Goal: Task Accomplishment & Management: Complete application form

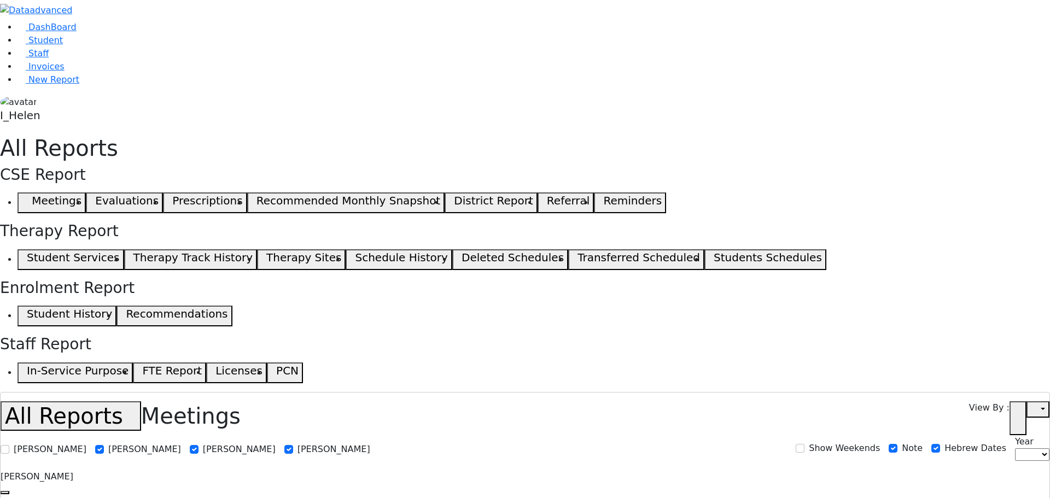
select select
click at [28, 45] on span "Student" at bounding box center [45, 40] width 34 height 10
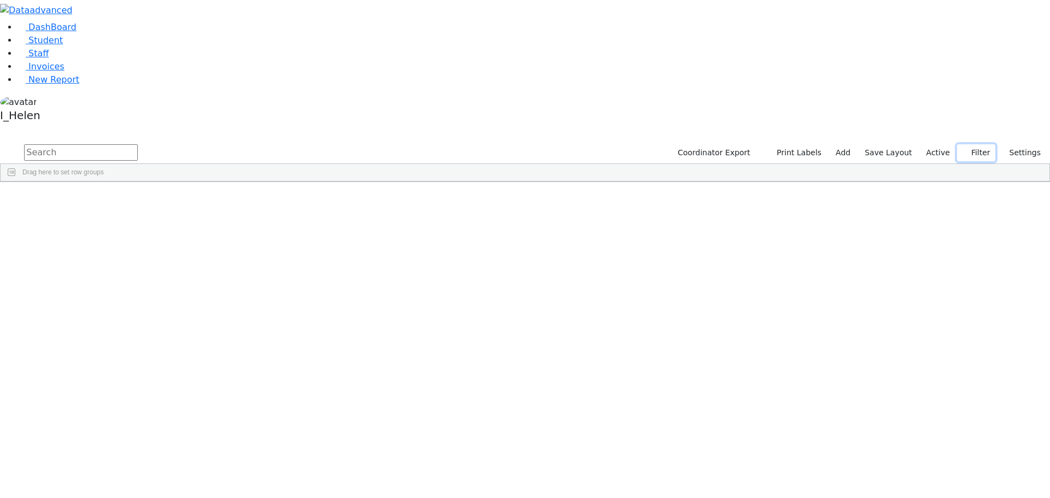
click at [982, 144] on button "Filter" at bounding box center [976, 152] width 38 height 17
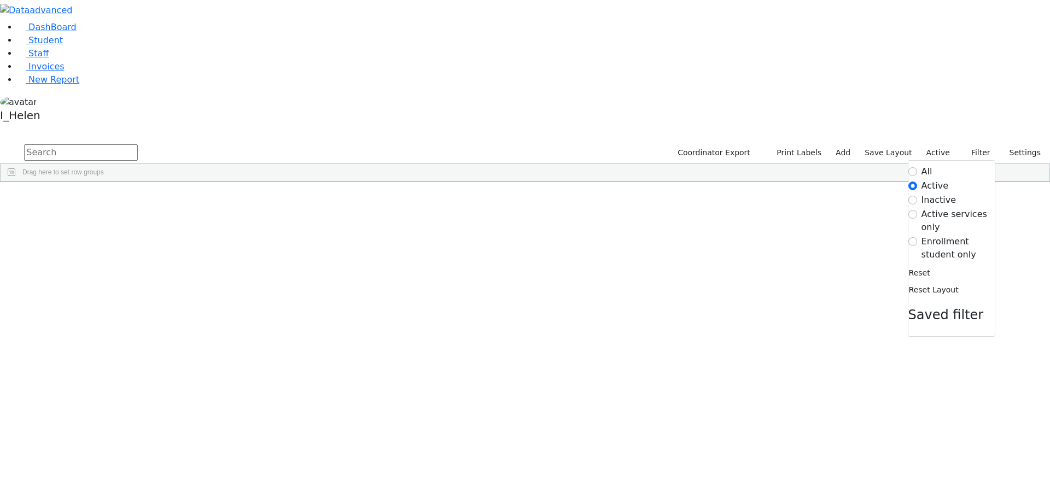
click at [939, 235] on label "Enrollment student only" at bounding box center [958, 248] width 73 height 26
click at [917, 237] on input "Enrollment student only" at bounding box center [912, 241] width 9 height 9
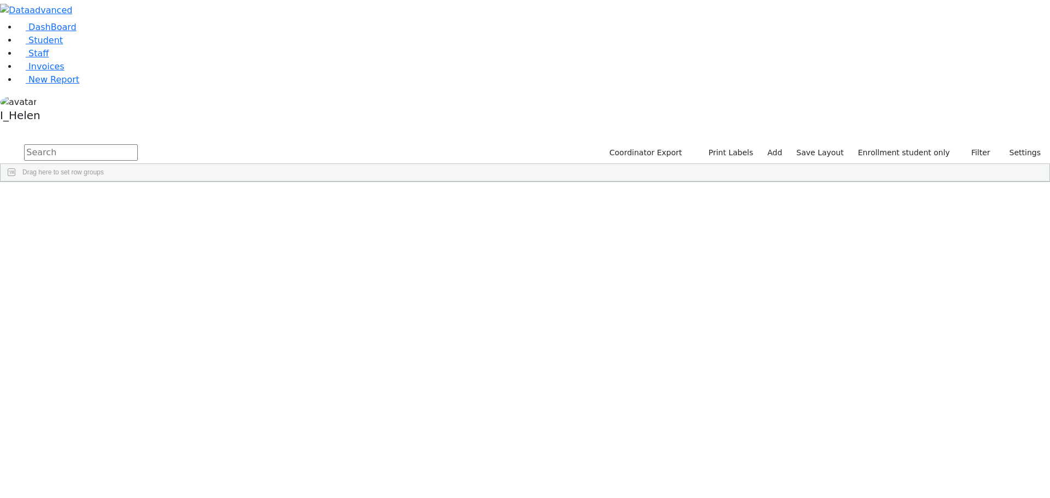
scroll to position [219, 0]
click at [785, 144] on link "Add" at bounding box center [774, 152] width 25 height 17
select select "18"
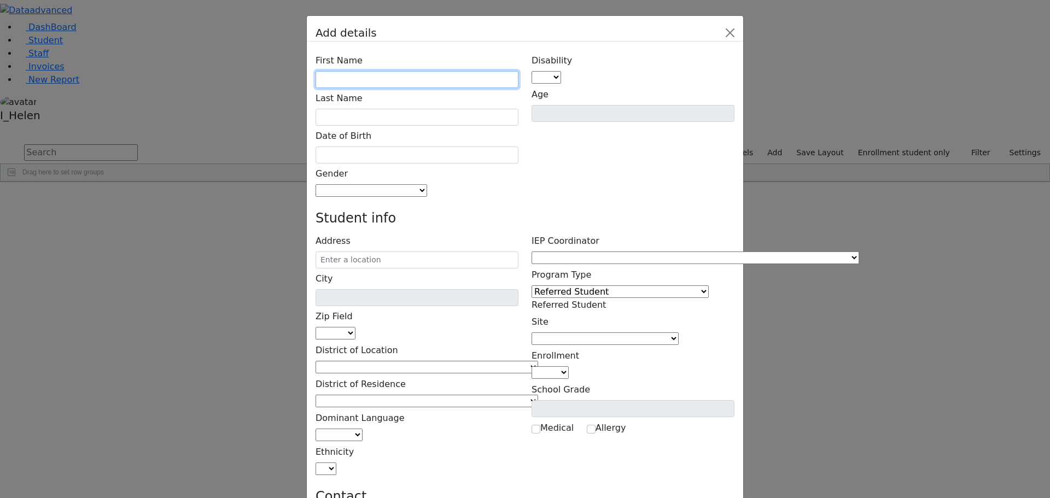
click at [402, 71] on input "text" at bounding box center [417, 79] width 203 height 17
type input "Mechel"
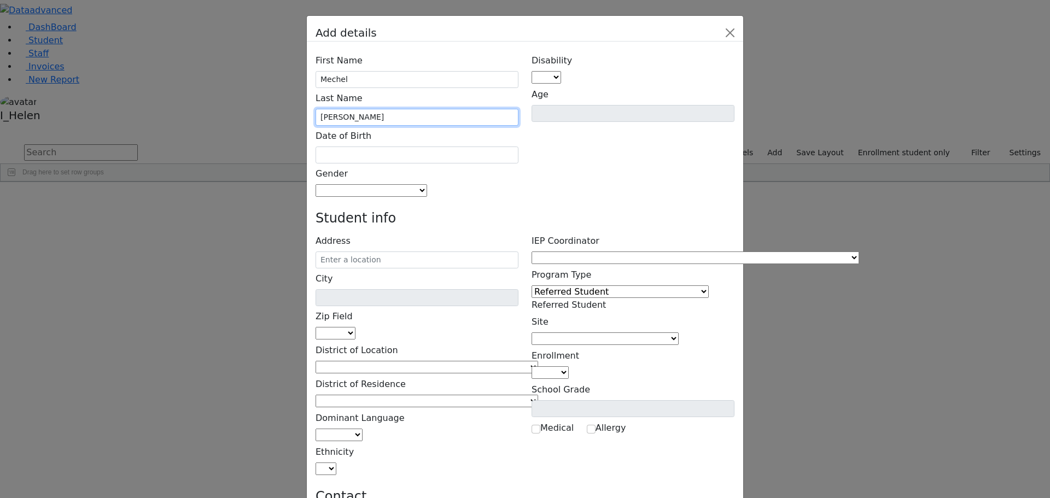
scroll to position [40, 0]
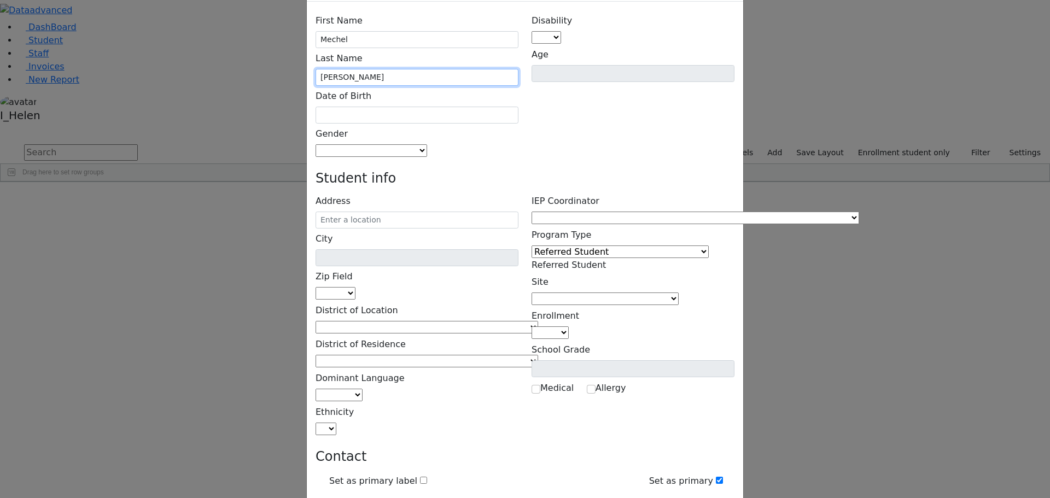
type input "Lichtenstein"
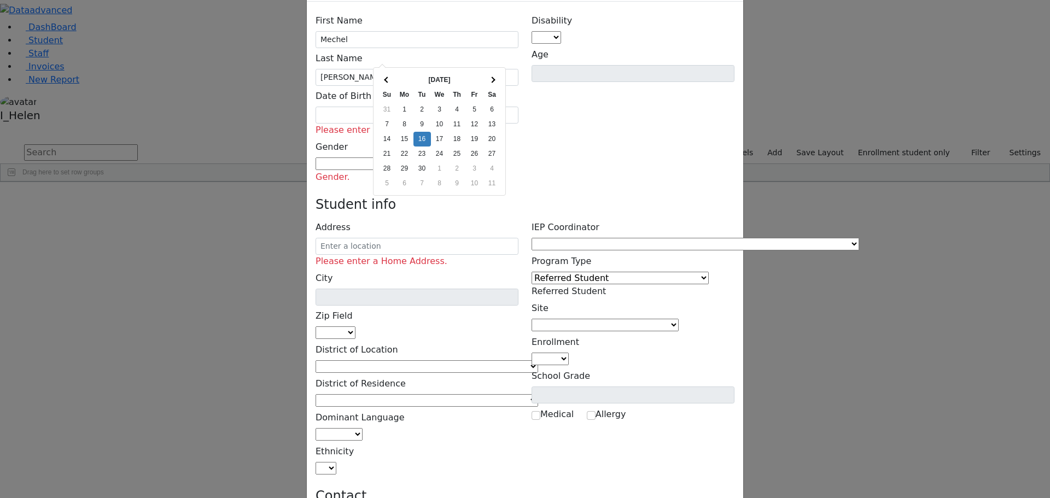
type input "09/16/2025"
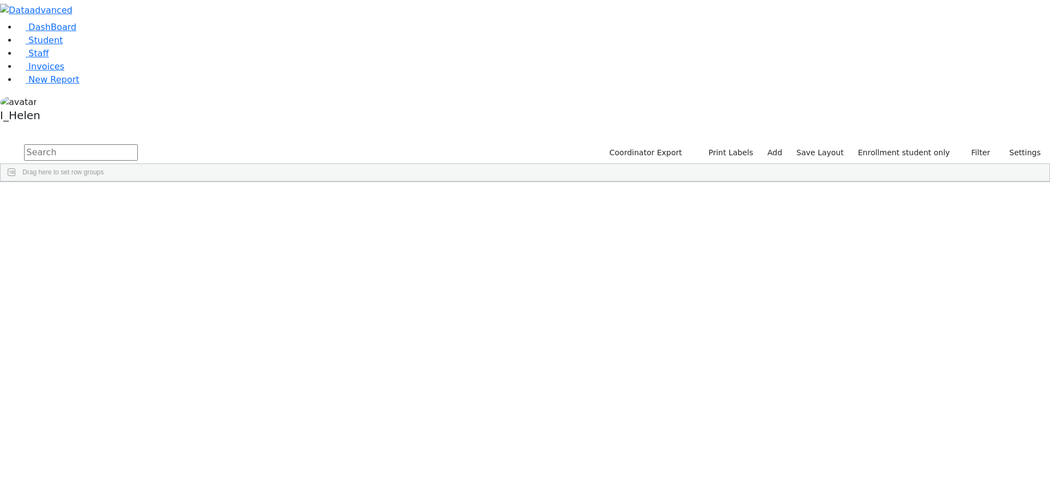
scroll to position [0, 0]
click at [130, 215] on div "Babad" at bounding box center [98, 222] width 64 height 15
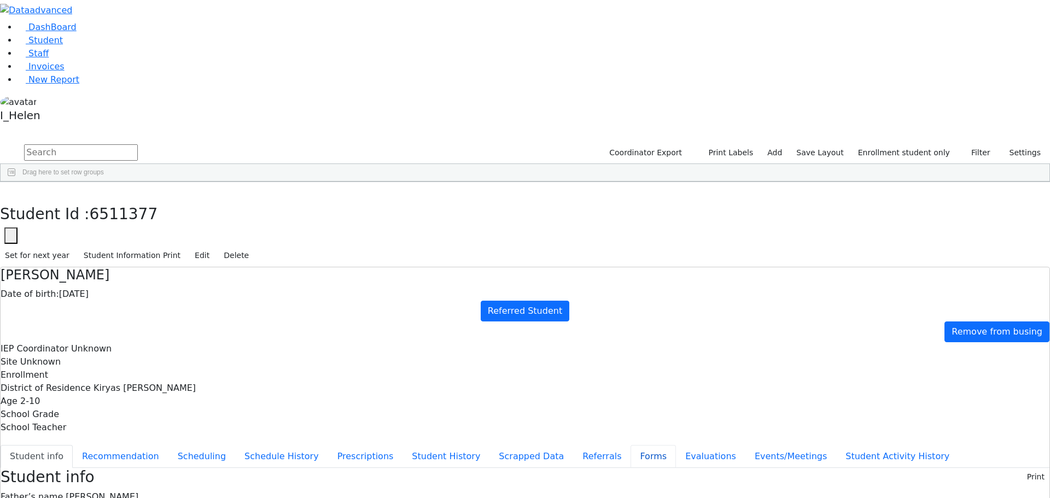
click at [631, 445] on button "Forms" at bounding box center [653, 456] width 45 height 23
type input "Mrs. Chana Babad"
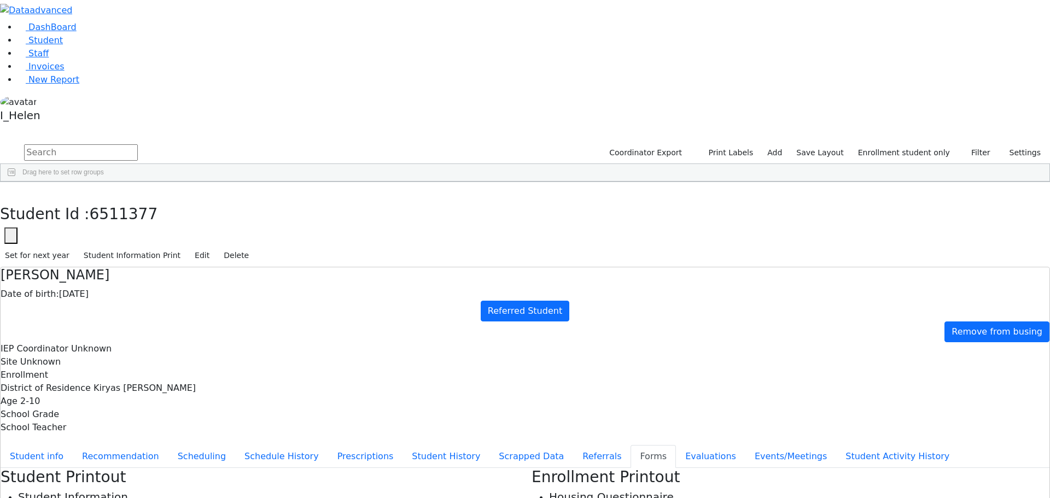
click at [5, 190] on use "button" at bounding box center [5, 190] width 0 height 0
click at [130, 230] on div "Babad" at bounding box center [98, 237] width 64 height 15
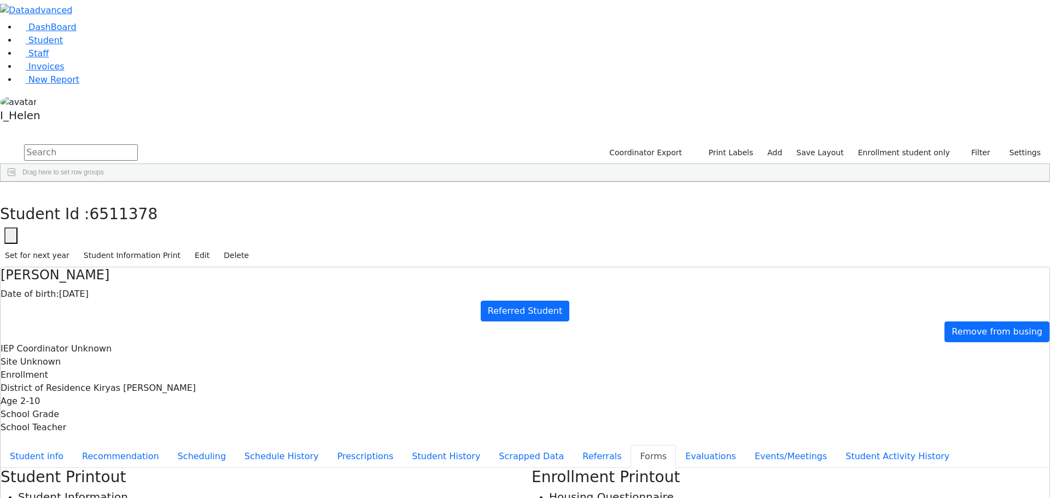
click at [16, 182] on button "button" at bounding box center [8, 193] width 16 height 23
click at [787, 144] on link "Add" at bounding box center [774, 152] width 25 height 17
select select "18"
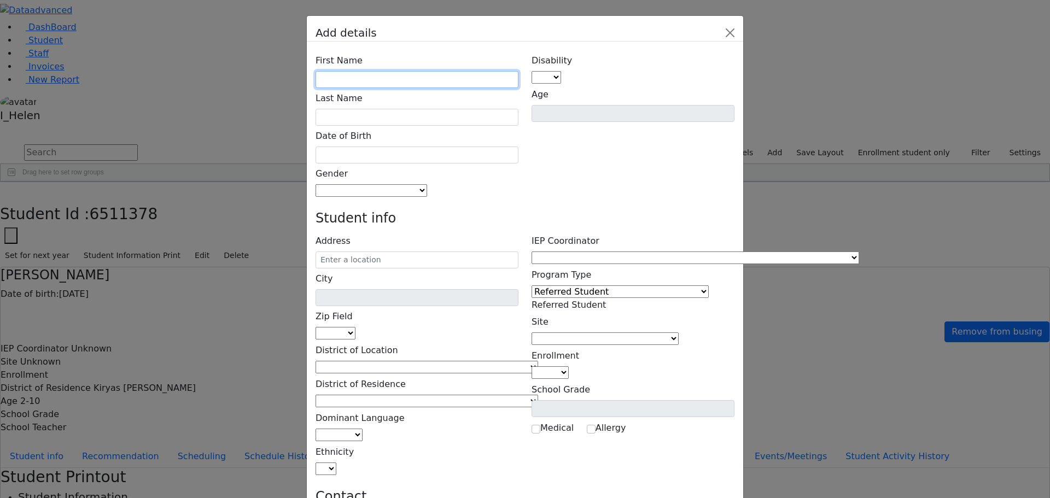
click at [453, 71] on input "text" at bounding box center [417, 79] width 203 height 17
type input "Mechel"
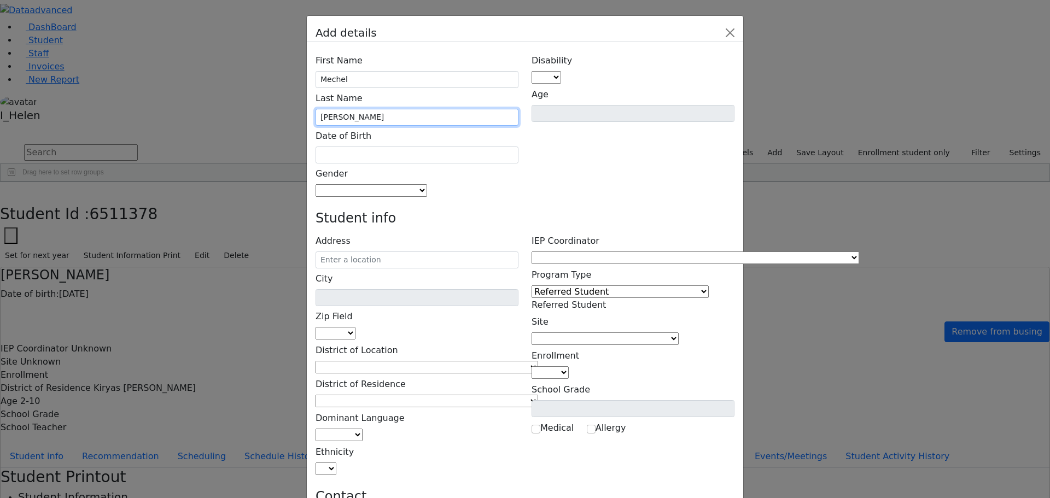
type input "lichtenstein"
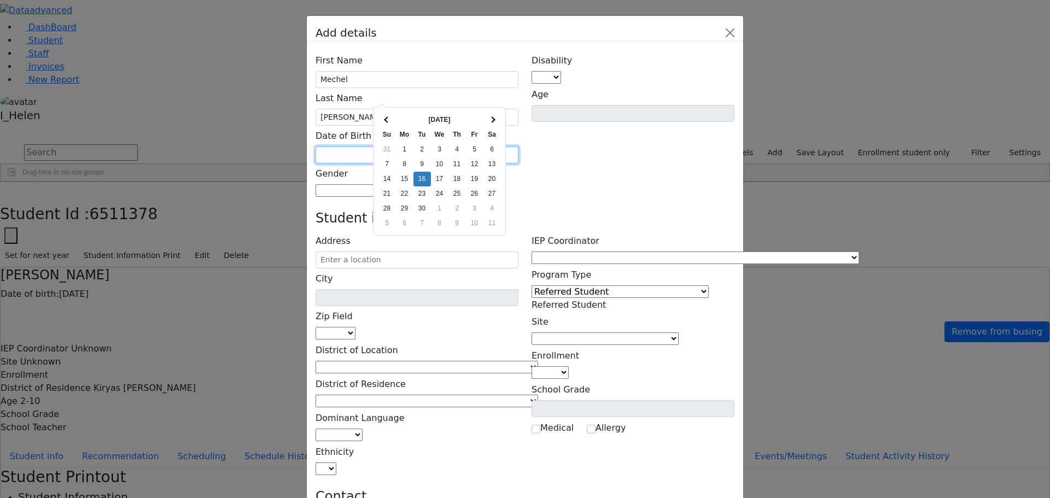
click at [414, 147] on input "text" at bounding box center [417, 155] width 203 height 17
type input "09/16/2025"
click at [381, 109] on input "lichtenstein" at bounding box center [417, 117] width 203 height 17
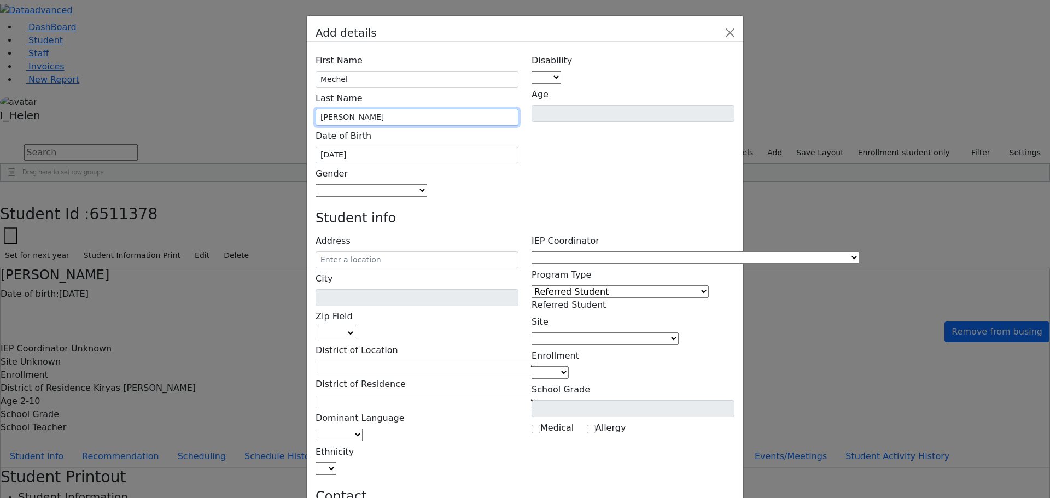
type input "Lichtenstein"
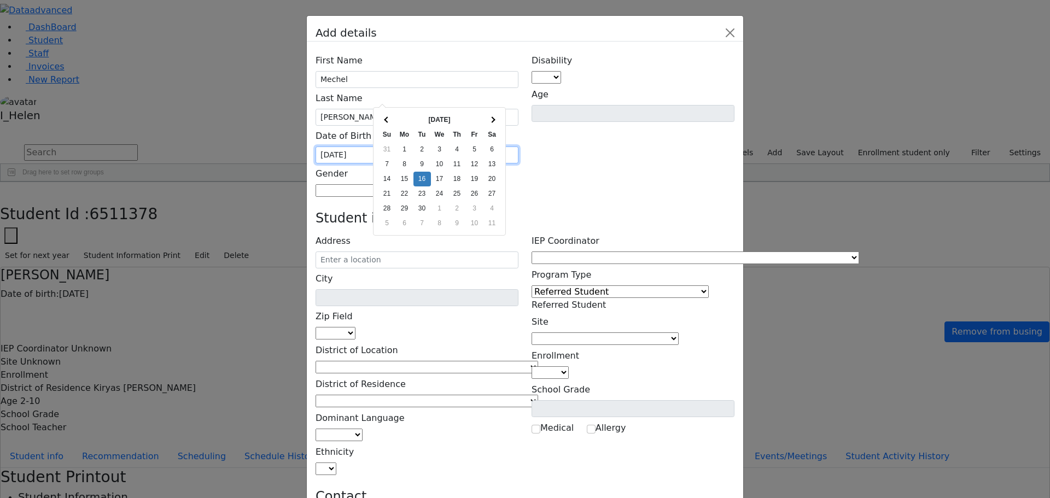
drag, startPoint x: 416, startPoint y: 95, endPoint x: 339, endPoint y: 95, distance: 77.7
click at [339, 126] on div "Date of Birth 09/16/2025" at bounding box center [417, 145] width 203 height 38
type input "01/02/2023"
click at [611, 211] on h4 "Student info" at bounding box center [525, 219] width 419 height 16
click at [427, 185] on span at bounding box center [427, 190] width 0 height 10
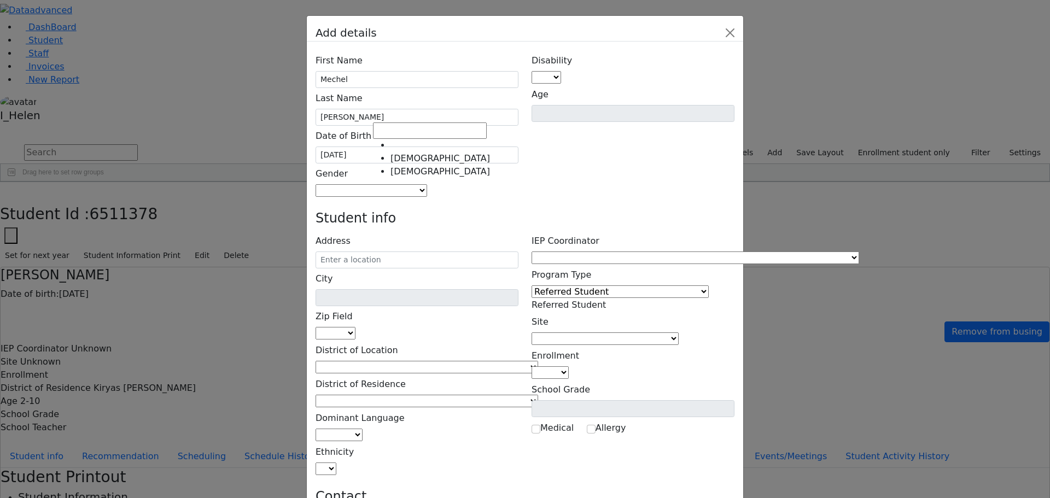
select select "Male"
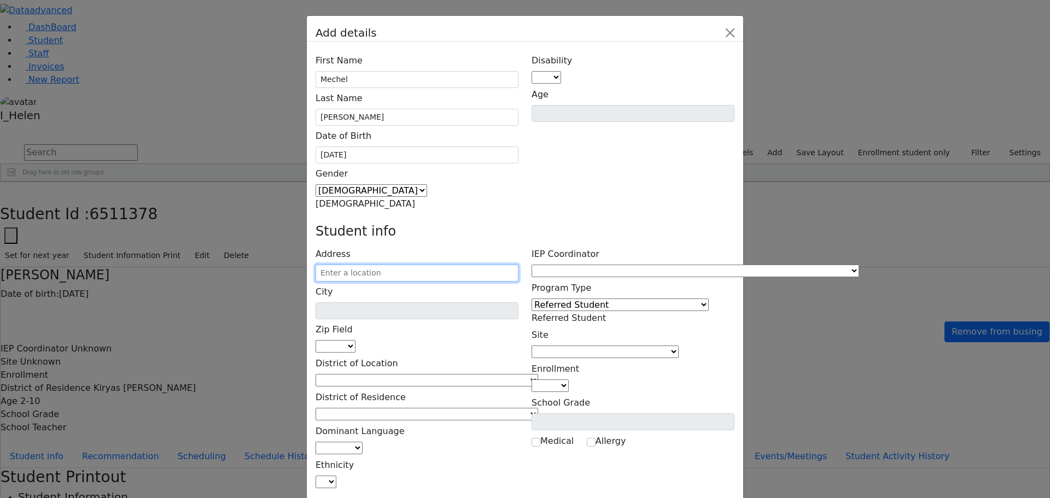
click at [419, 265] on input "text" at bounding box center [417, 273] width 203 height 17
type input "13 Schunnemunk Rd"
type input "Monroe"
select select "10950"
click at [462, 265] on input "13 Schunnemunk Rd" at bounding box center [417, 273] width 203 height 17
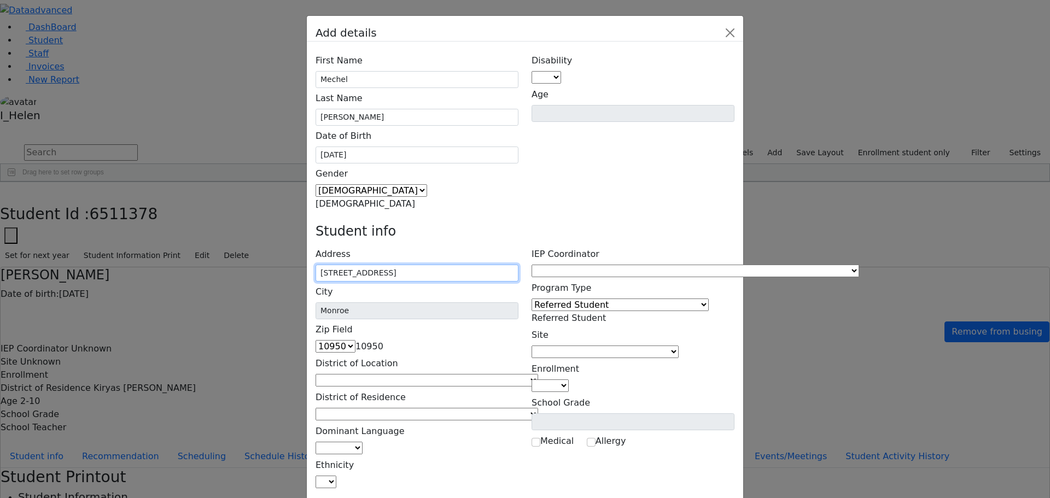
type input "13 Schunnemunk Rd 303"
drag, startPoint x: 578, startPoint y: 158, endPoint x: 498, endPoint y: 183, distance: 83.7
click at [577, 244] on div "IEP Coordinator Baker, Hadassah Abboudi, Elisheva Abramczyk ZC Abramsky, Sura C…" at bounding box center [633, 261] width 203 height 34
drag, startPoint x: 423, startPoint y: 205, endPoint x: 421, endPoint y: 211, distance: 5.9
click at [538, 375] on span at bounding box center [538, 380] width 0 height 10
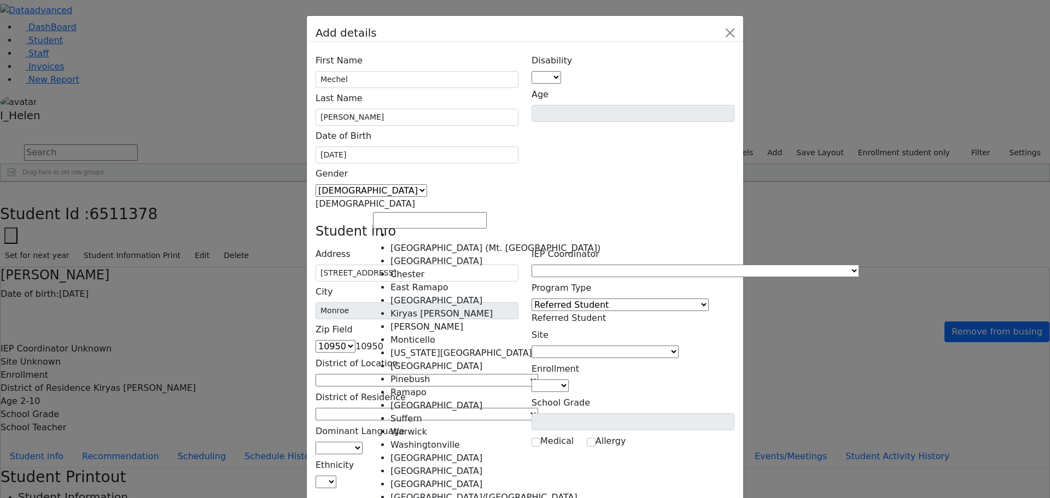
select select "6"
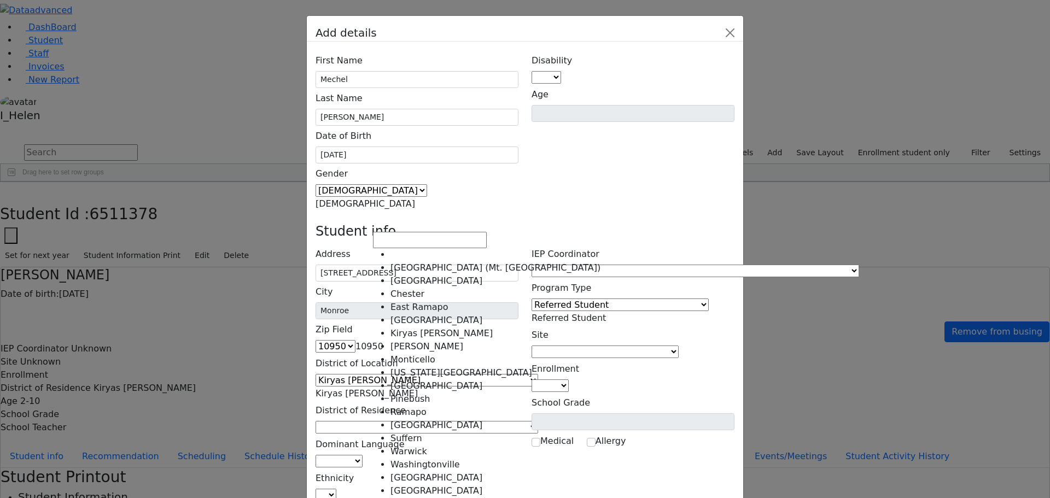
click at [538, 422] on span at bounding box center [538, 427] width 0 height 10
select select "6"
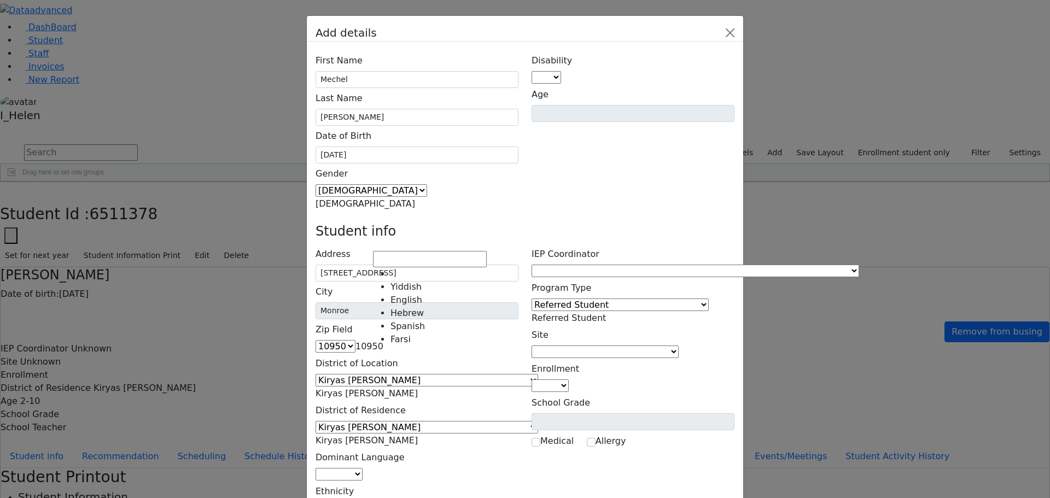
click at [363, 469] on span at bounding box center [363, 474] width 0 height 10
click at [390, 469] on span "English" at bounding box center [379, 474] width 32 height 10
select select "1"
select select "5"
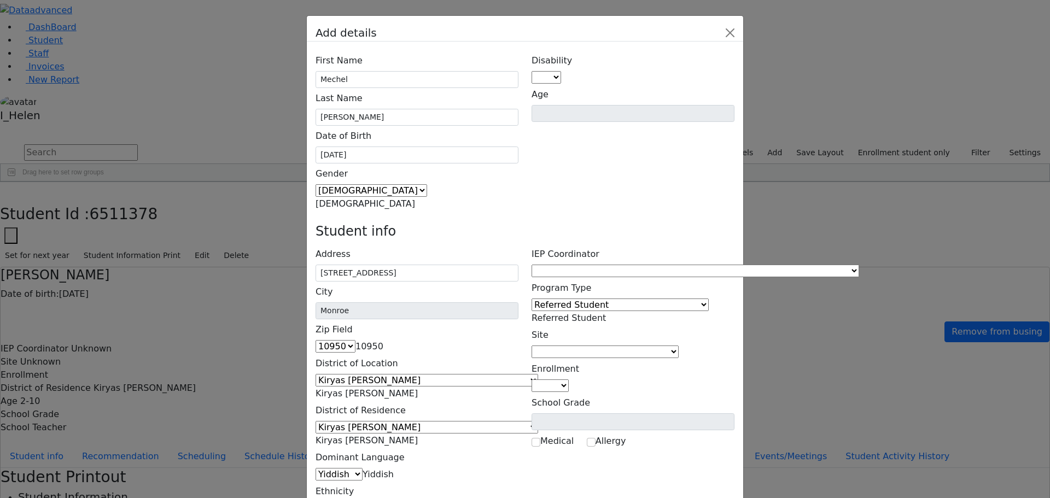
type input "Sarah Lichtenstein"
type input "13 Schunnemunk Rd 303"
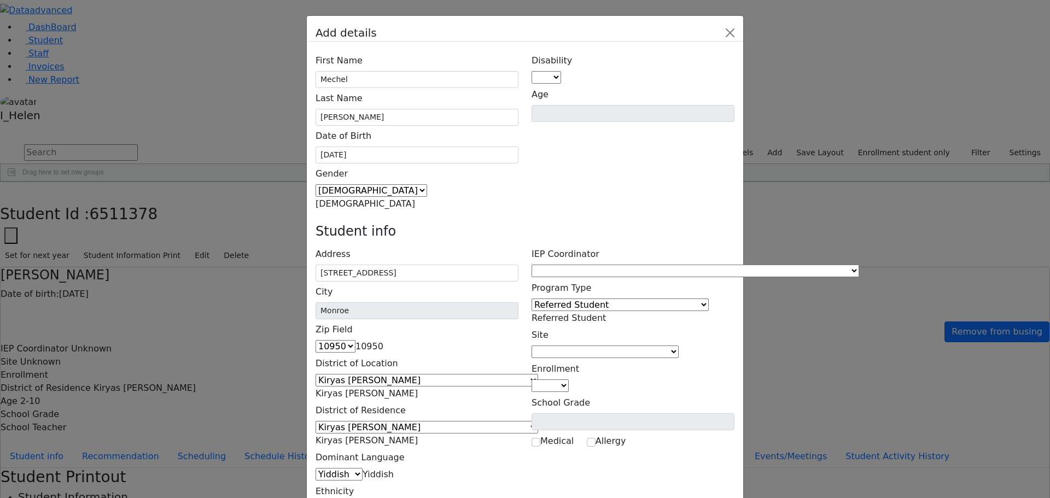
type input "(845) 414-0428"
type input "(8__) ___-____"
type input "(929) 554-1017"
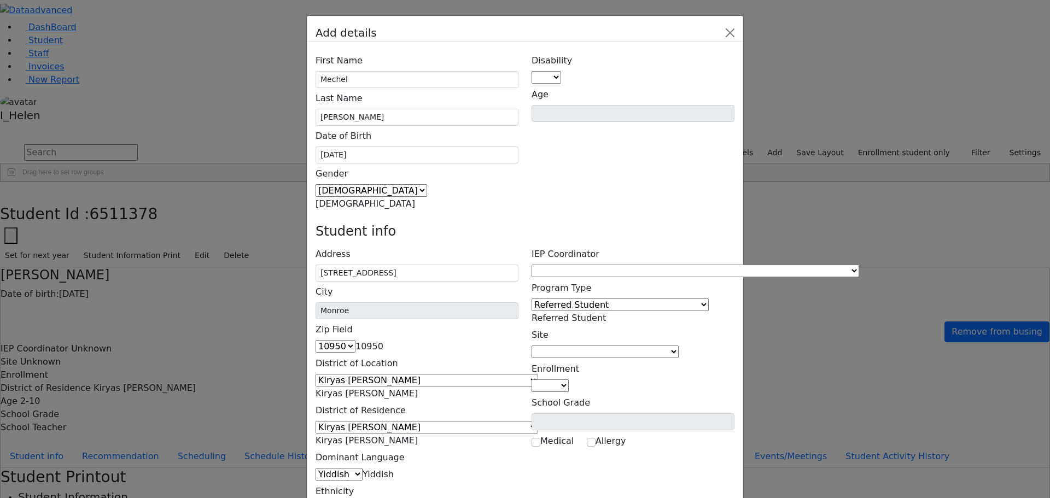
type input "Abraham Lichtenstein"
type input "13 Schunnemunk Rd 303"
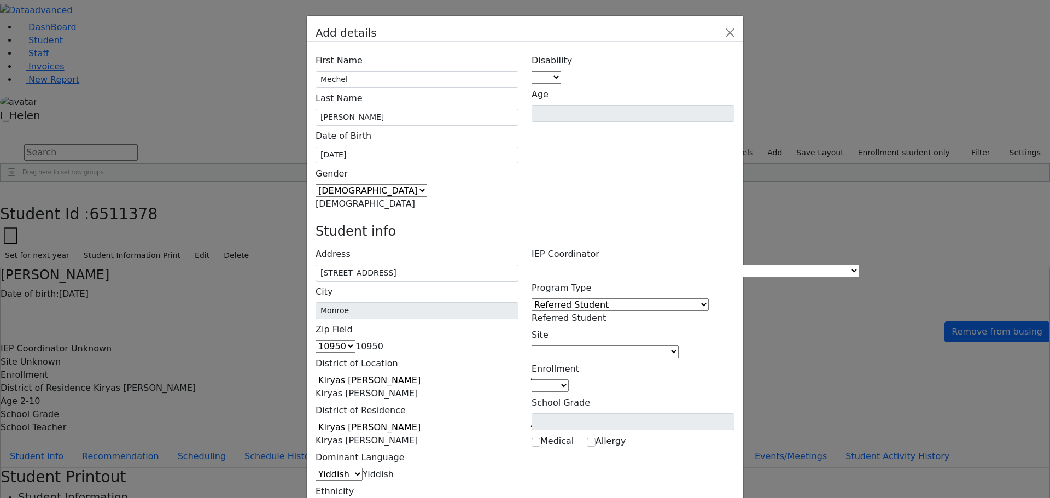
type input "(347) 581-8819"
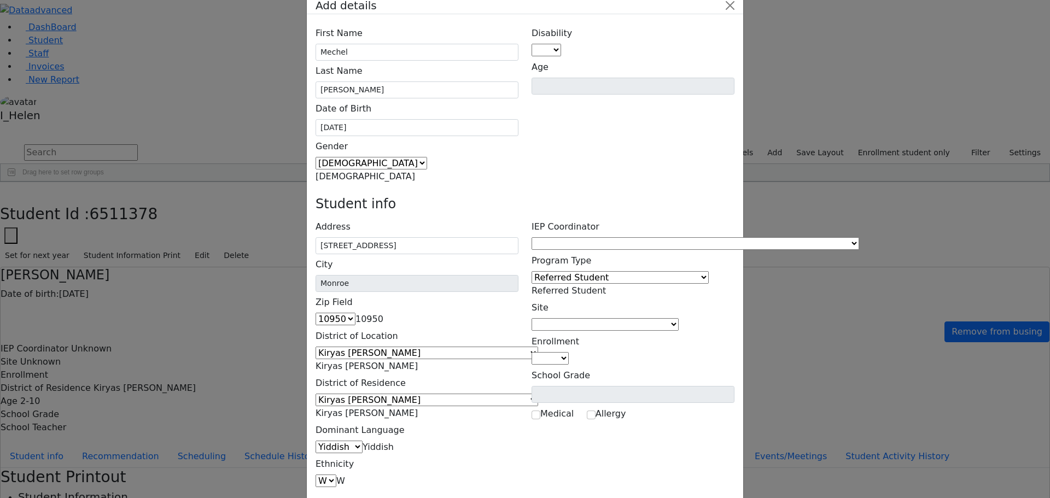
scroll to position [40, 0]
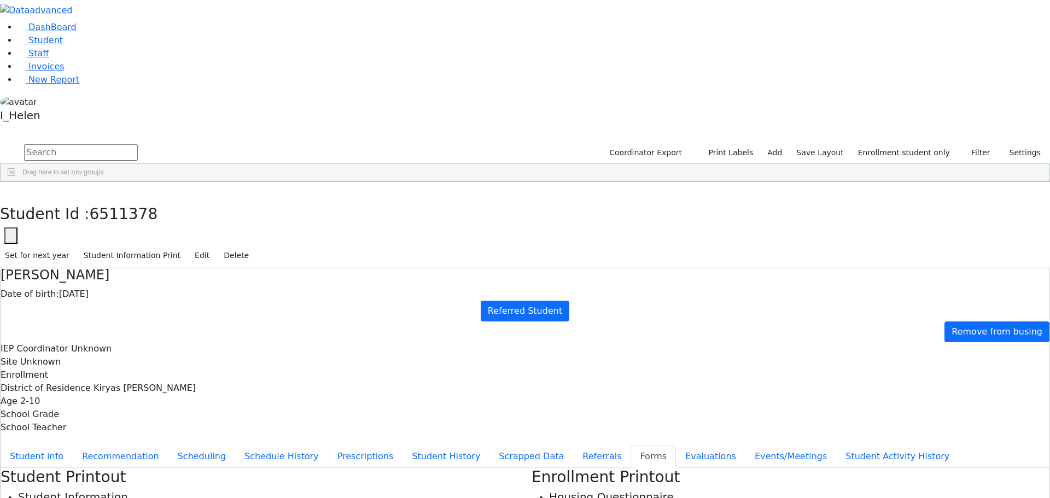
scroll to position [164, 0]
click at [130, 464] on div "Lichtenstein" at bounding box center [98, 471] width 64 height 15
click at [573, 445] on button "Referrals" at bounding box center [601, 456] width 57 height 23
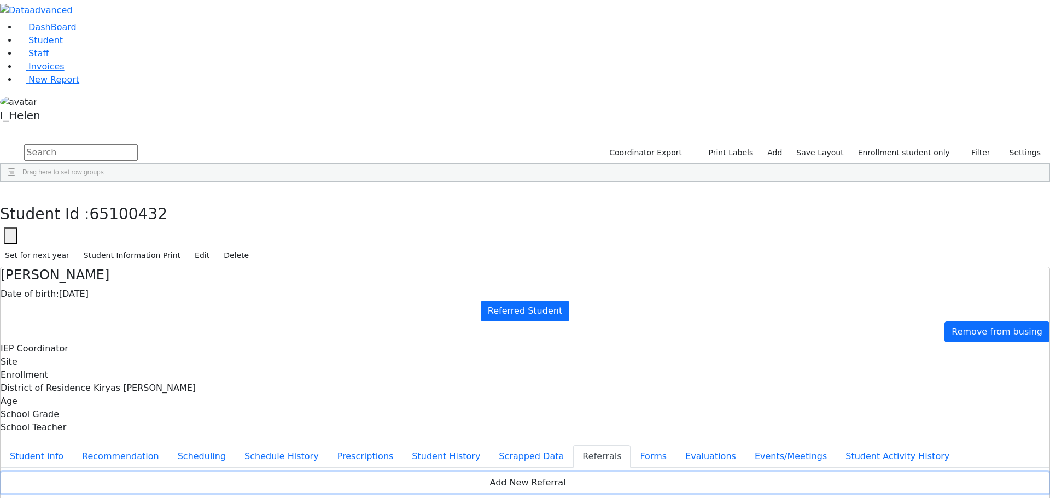
click at [370, 473] on button "Add New Referral" at bounding box center [525, 483] width 1049 height 21
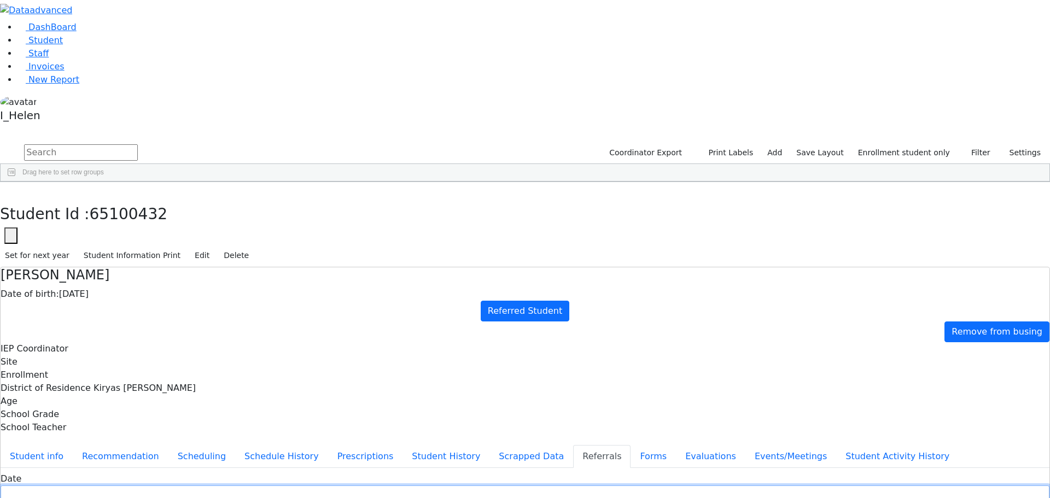
click at [375, 486] on input "text" at bounding box center [525, 494] width 1049 height 17
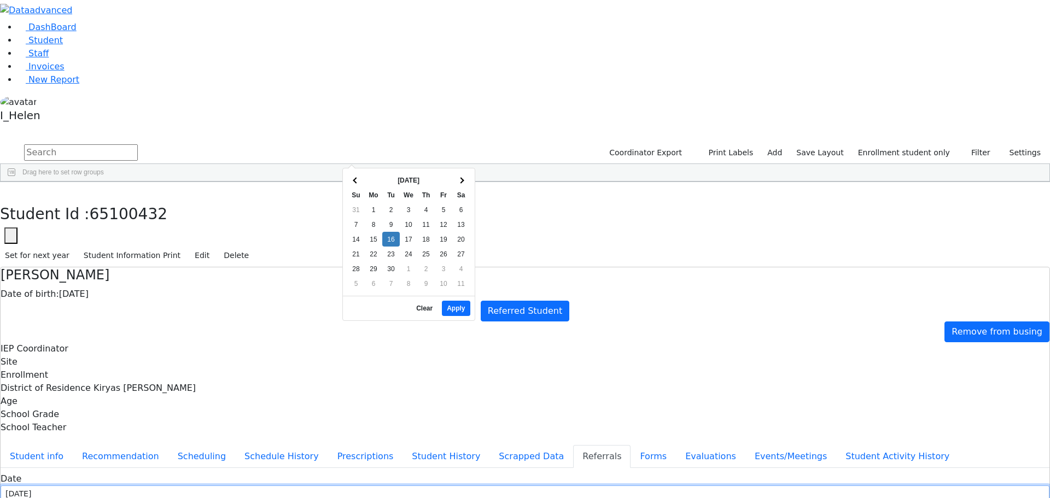
type input "9/16/2025"
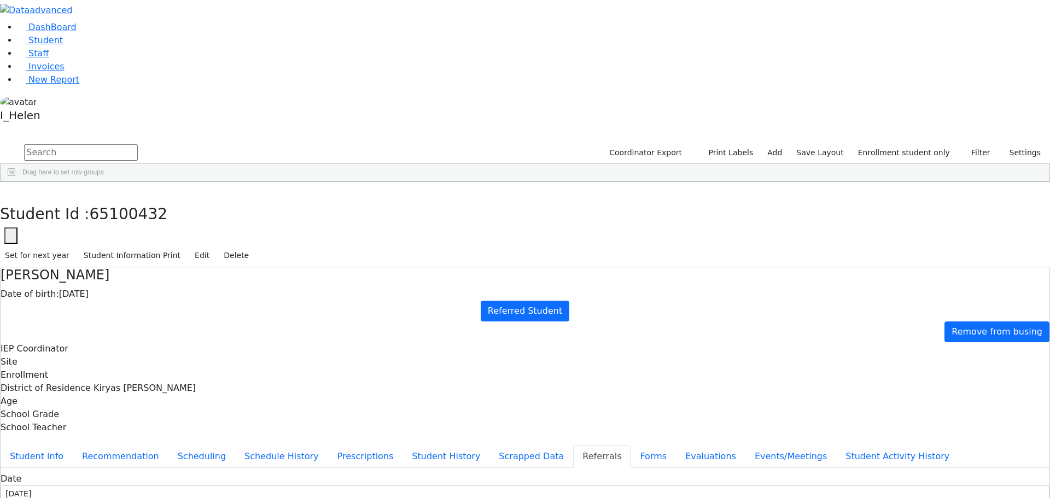
type input "Mrs. Lichtenstein"
select select "Mother"
type textarea "Mechel does not attend a school."
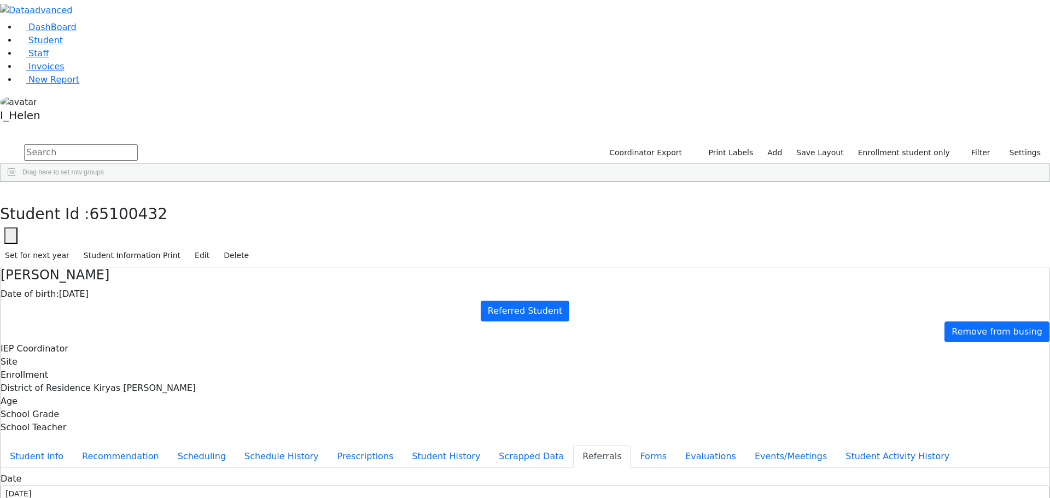
type textarea "Mechel has a very limited vocabulary. Mechel is receiving speech therapy throug…"
checkbox input "true"
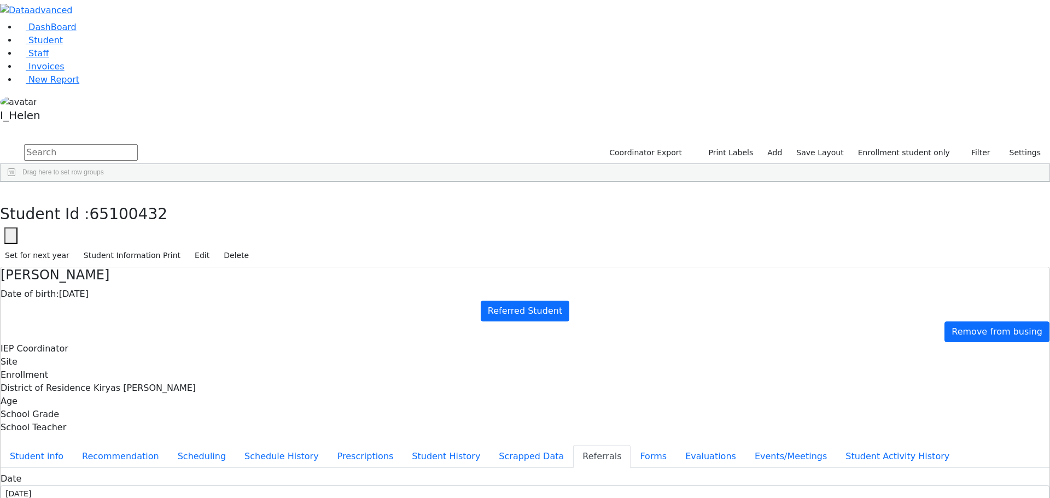
drag, startPoint x: 212, startPoint y: 21, endPoint x: 229, endPoint y: 29, distance: 19.3
click at [16, 182] on button "button" at bounding box center [8, 193] width 16 height 23
click at [787, 144] on link "Add" at bounding box center [774, 152] width 25 height 17
select select "18"
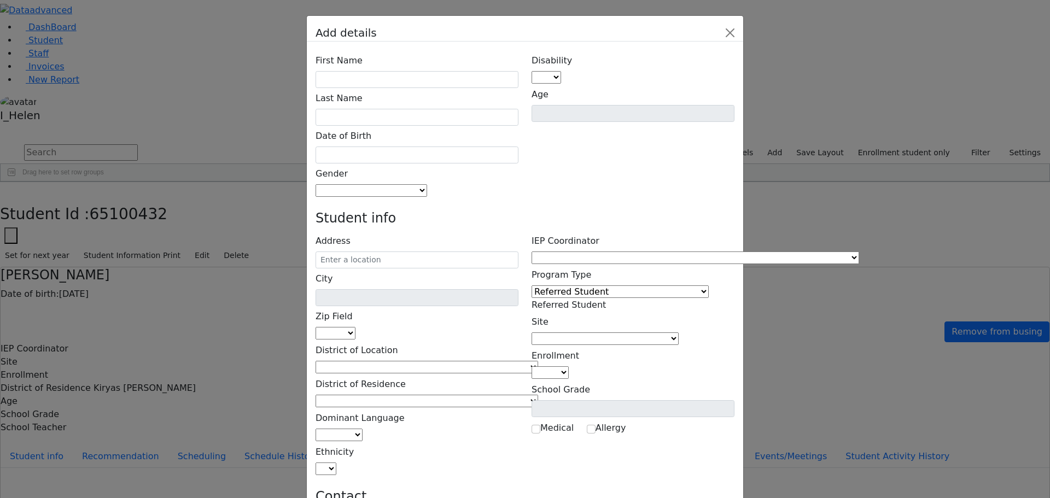
click at [406, 67] on div "First Name Last Name Date of Birth Gender Male Female" at bounding box center [417, 123] width 216 height 147
click at [407, 71] on input "text" at bounding box center [417, 79] width 203 height 17
type input "David"
type input "Ackerman"
click at [396, 147] on input "text" at bounding box center [417, 155] width 203 height 17
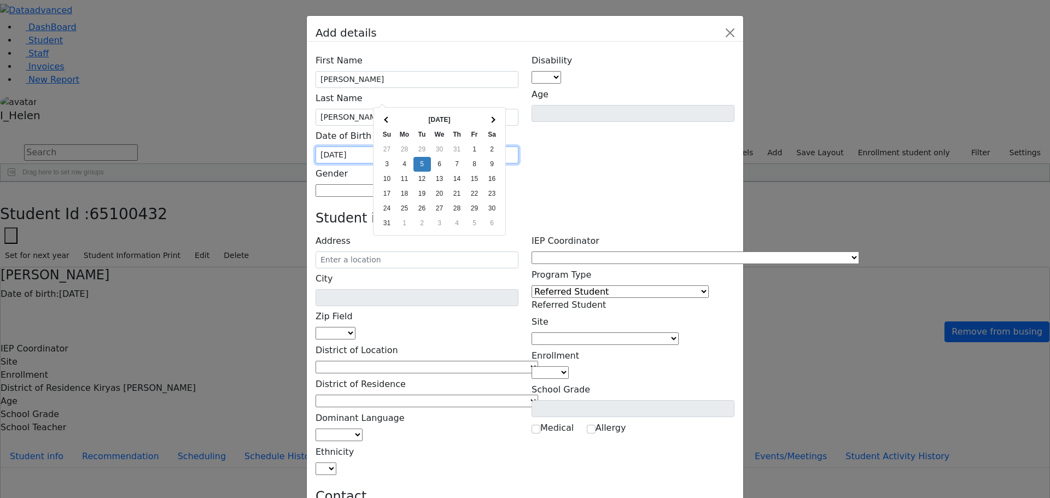
type input "01/05/2021"
click at [557, 99] on div "Disability AU DC ED EI ERS HI ID LD MD MR ND OHI OI PD SI SLI TBI VI D Age" at bounding box center [633, 123] width 216 height 147
click at [427, 185] on span at bounding box center [427, 190] width 0 height 10
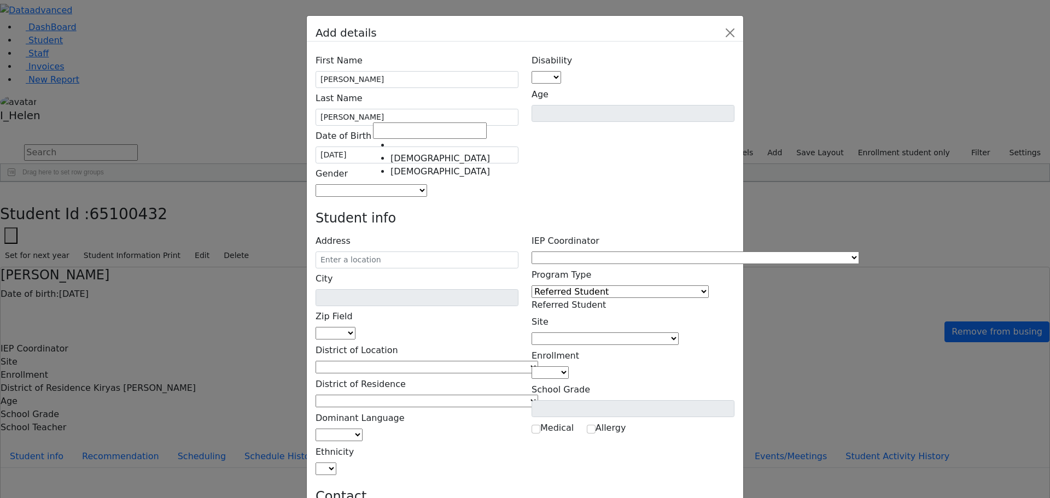
select select "Male"
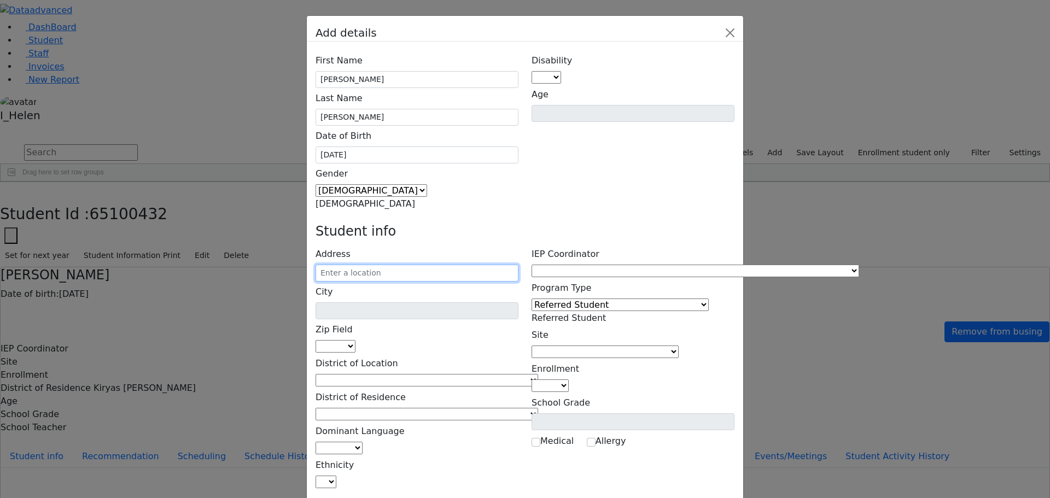
click at [407, 265] on input "text" at bounding box center [417, 273] width 203 height 17
type input "2 Lublin Way"
type input "Monroe"
select select "10950"
click at [465, 265] on input "2 Lublin Way" at bounding box center [417, 273] width 203 height 17
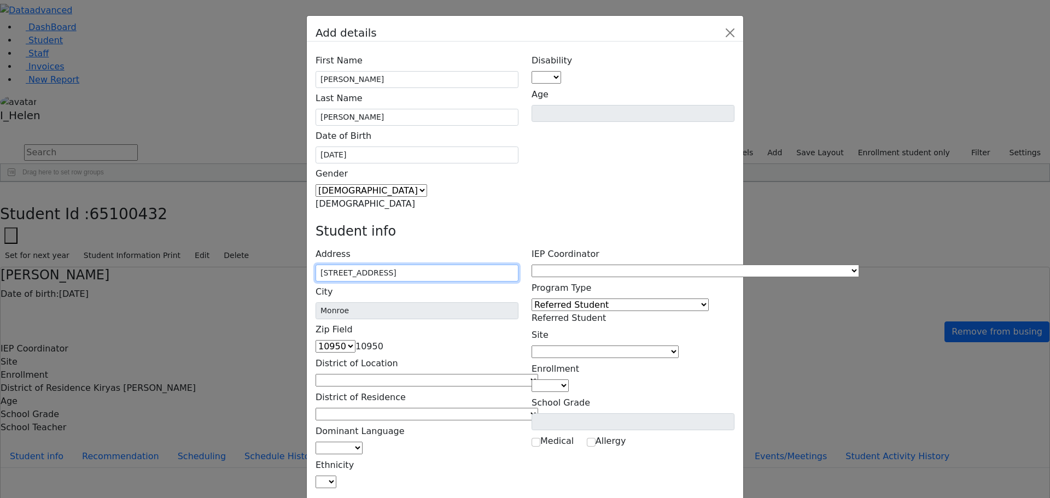
type input "2 Lublin Way 303"
click at [568, 119] on div "Disability AU DC ED EI ERS HI ID LD MD MR ND OHI OI PD SI SLI TBI VI D Age" at bounding box center [633, 130] width 216 height 160
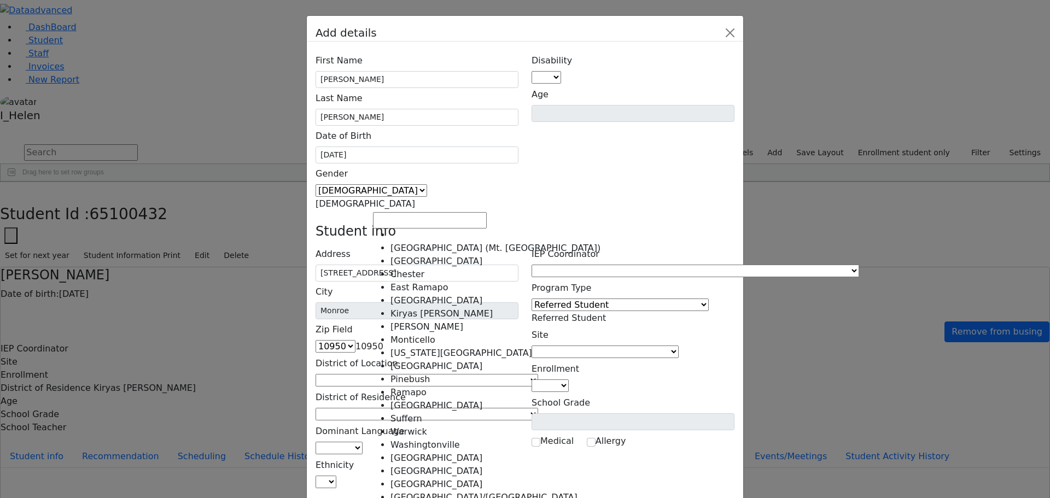
click at [538, 375] on span at bounding box center [538, 380] width 0 height 10
select select "6"
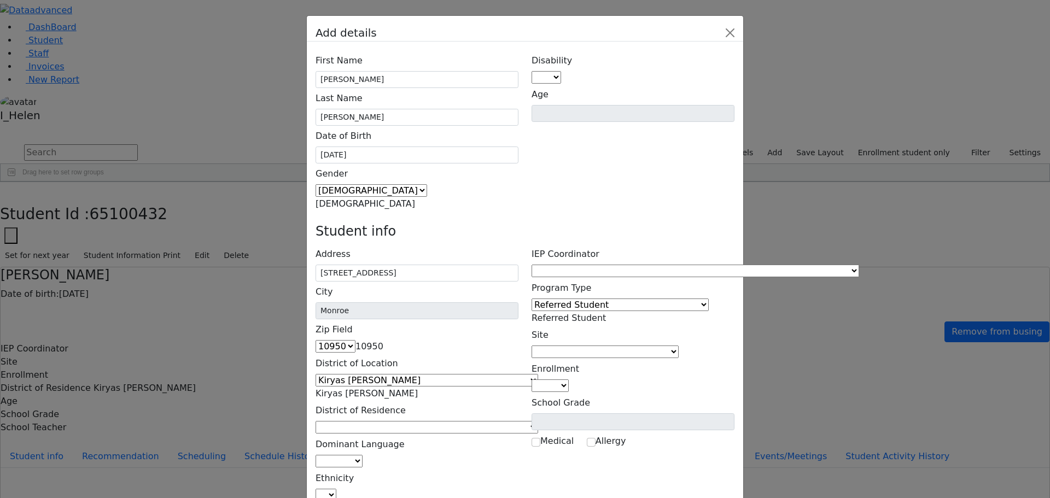
click at [538, 422] on span at bounding box center [538, 427] width 0 height 10
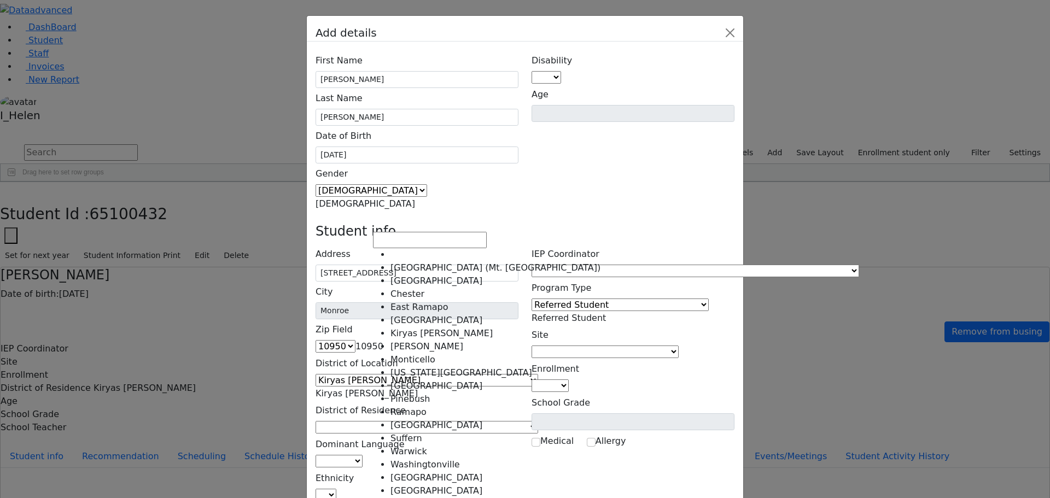
select select "6"
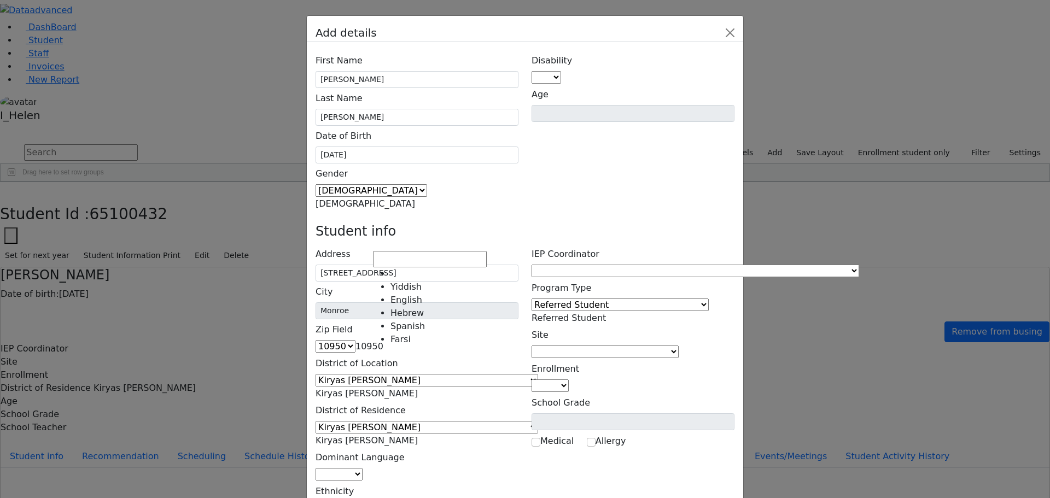
click at [363, 469] on span at bounding box center [363, 474] width 0 height 10
select select "1"
select select "5"
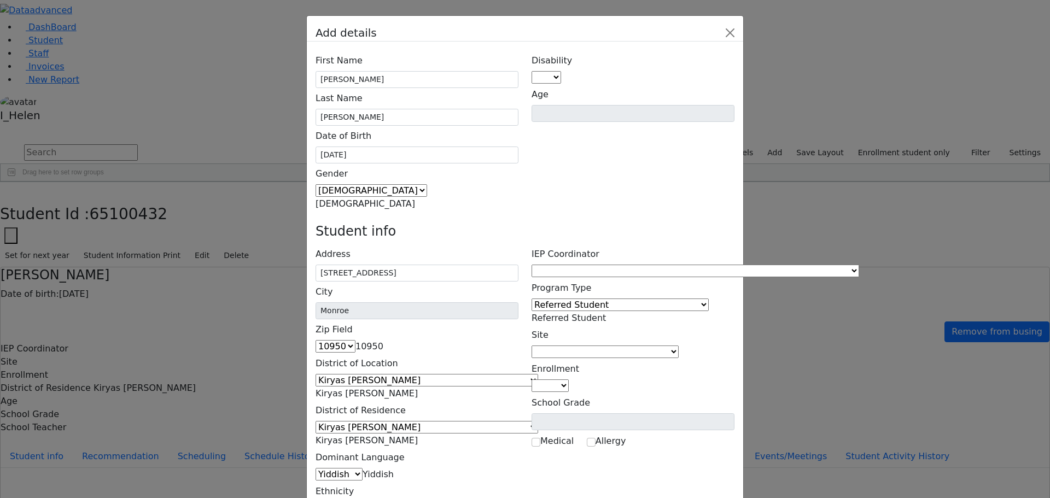
type input "Sarah Ackerman"
type input "2 Lublin Way 303"
type input "(845) 774-7303"
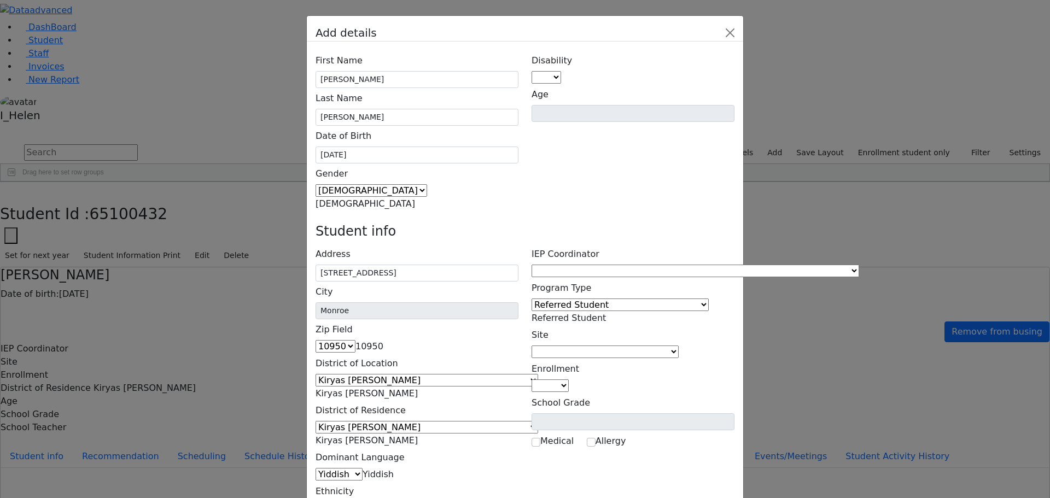
type input "(845) 492-6947"
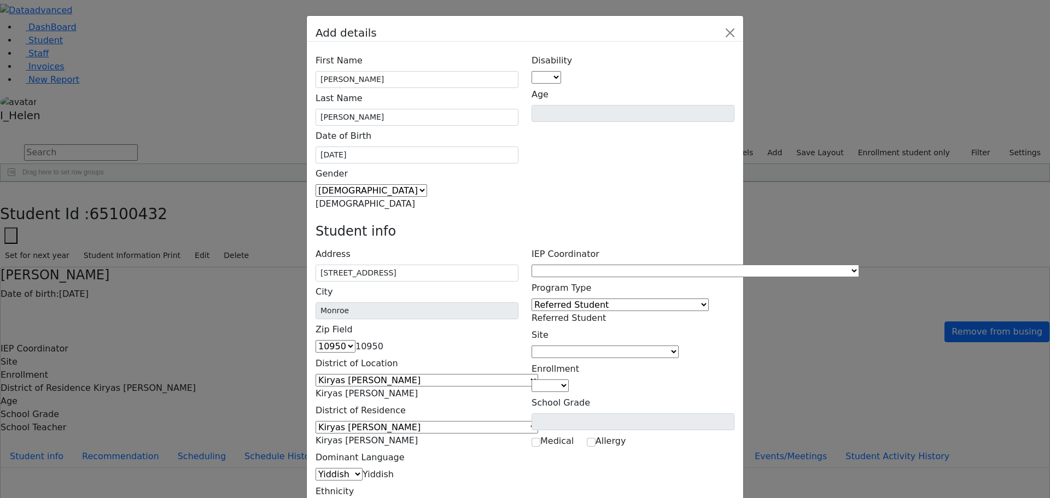
type input "Burech Ackerman"
type input "2 Lublin Way 303"
type input "(845) 281-5431"
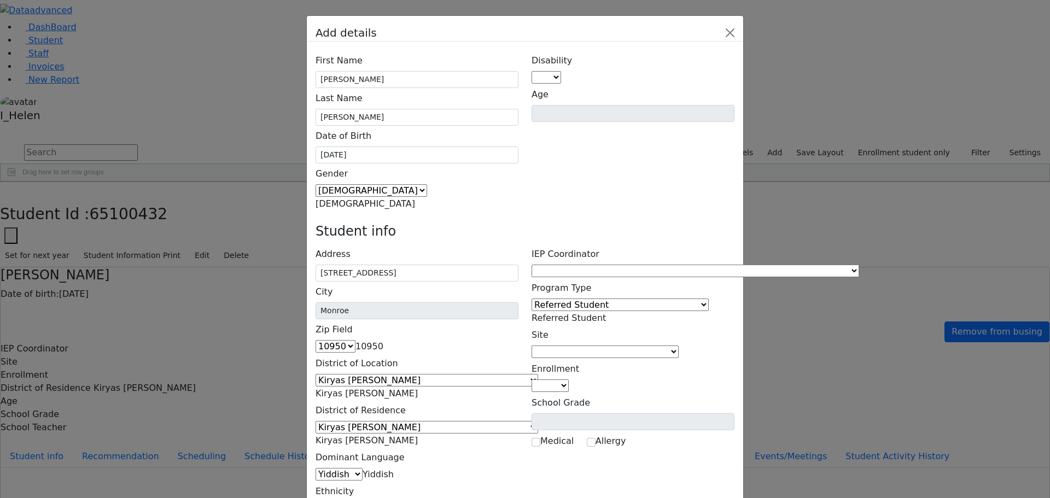
scroll to position [40, 0]
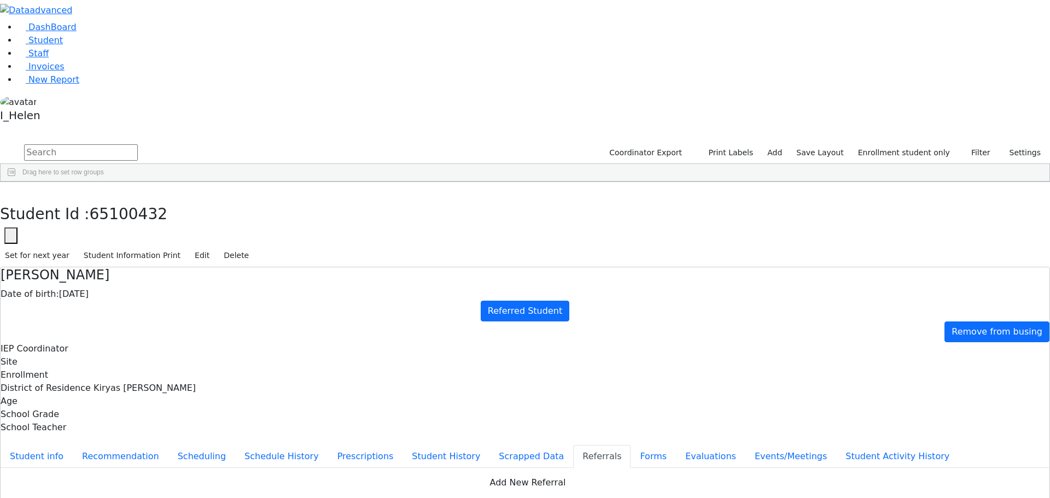
scroll to position [0, 0]
click at [130, 200] on div "Ackerman" at bounding box center [98, 207] width 64 height 15
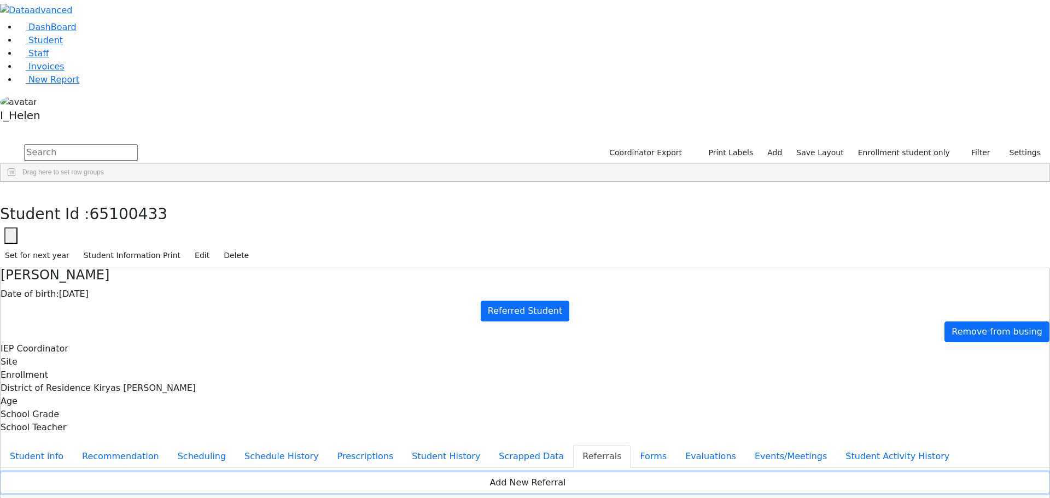
click at [395, 473] on button "Add New Referral" at bounding box center [525, 483] width 1049 height 21
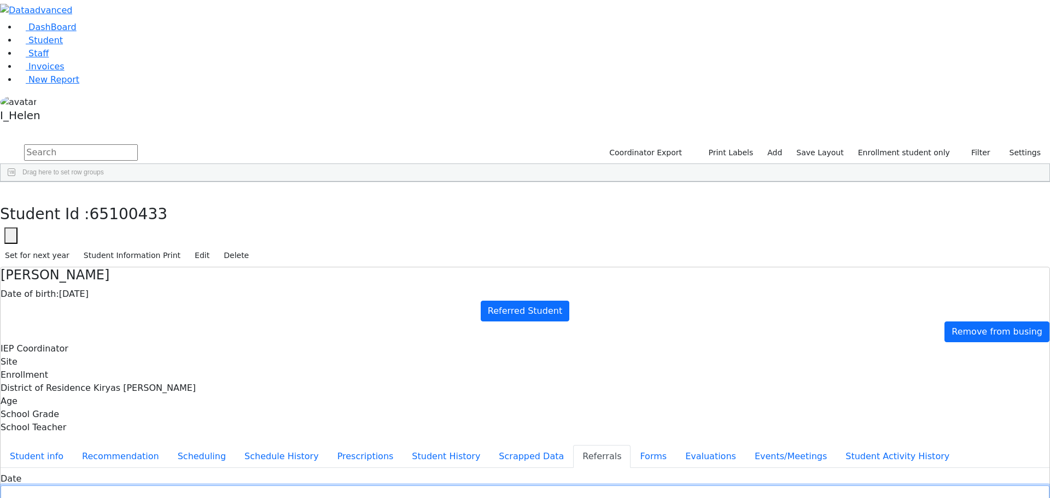
click at [383, 486] on input "text" at bounding box center [525, 494] width 1049 height 17
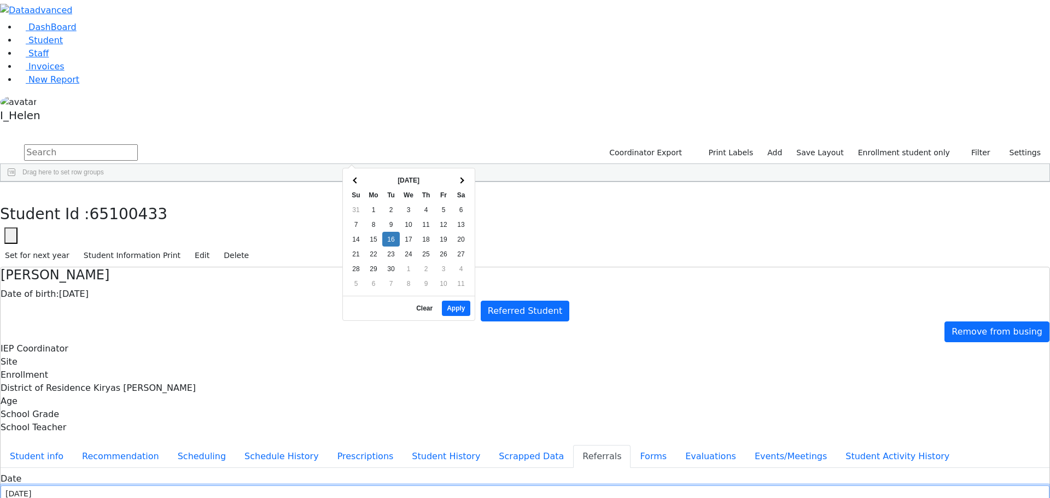
type input "9/16/2025"
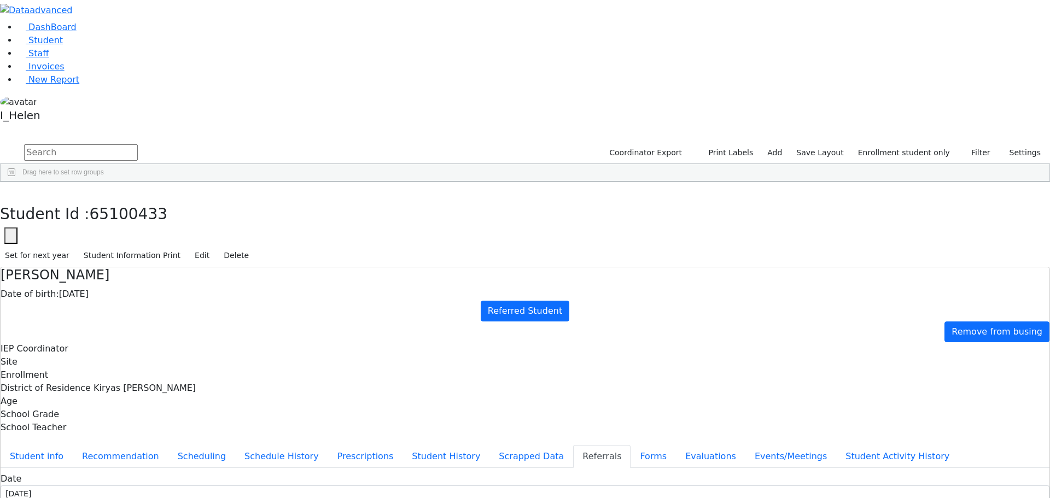
type input "Mrs. Ackerman"
select select "Mother"
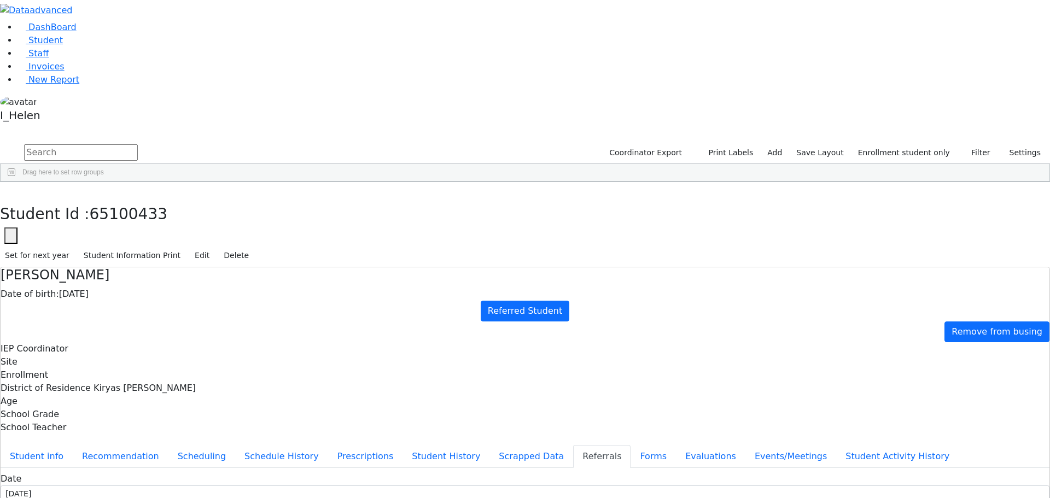
type textarea "D"
type textarea "David attends a private cheder."
type textarea "David has bilateral hearing loss. David should be evaluated in order to determi…"
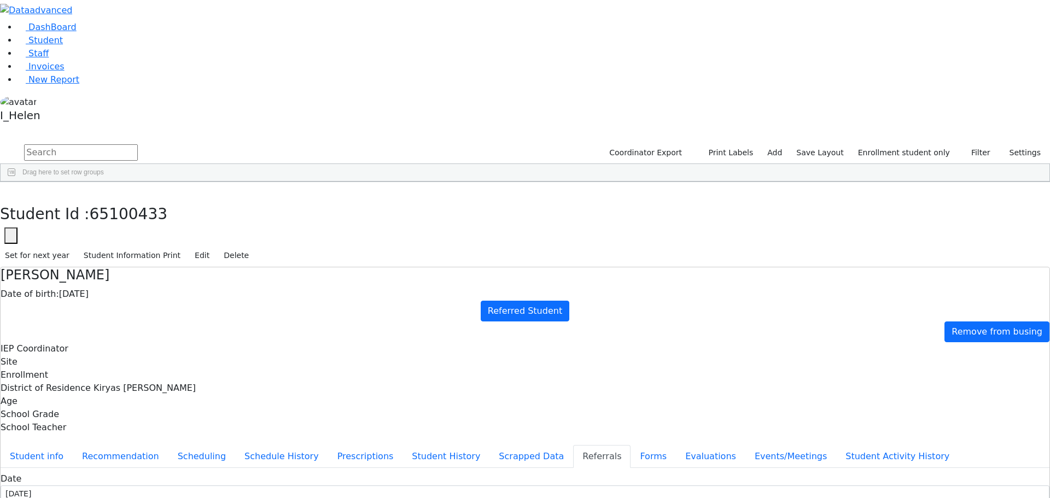
checkbox input "true"
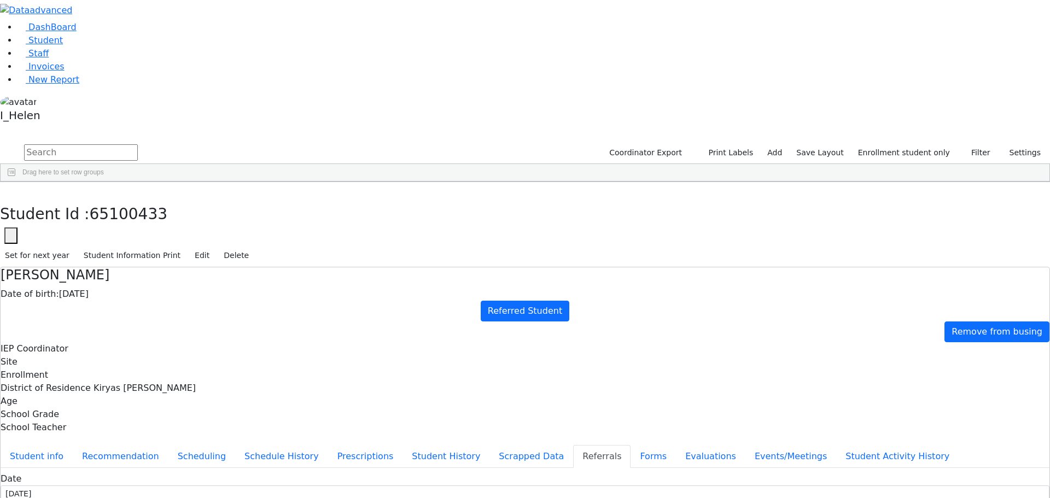
checkbox input "true"
click at [73, 445] on button "Student info" at bounding box center [37, 456] width 72 height 23
